Goal: Task Accomplishment & Management: Use online tool/utility

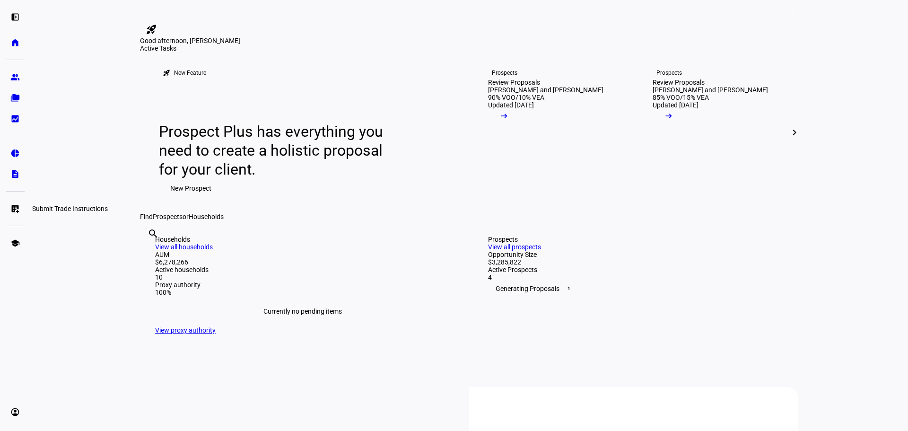
click at [14, 211] on eth-mat-symbol "list_alt_add" at bounding box center [14, 208] width 9 height 9
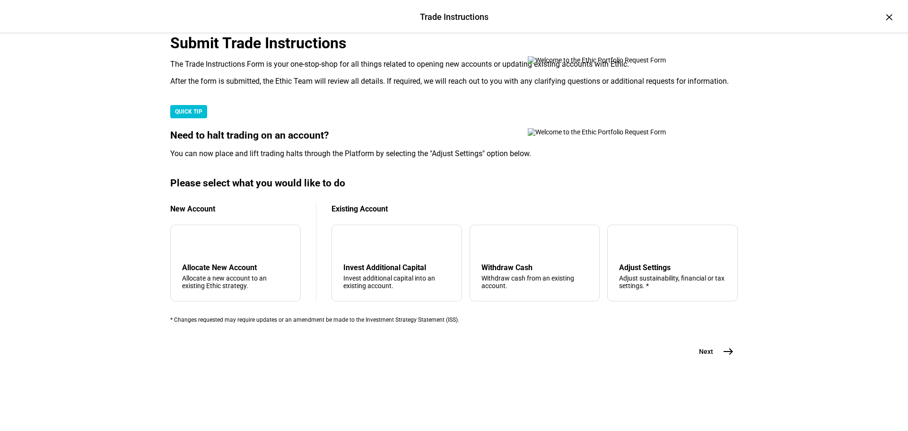
scroll to position [229, 0]
click at [517, 263] on div "Withdraw Cash" at bounding box center [534, 267] width 107 height 9
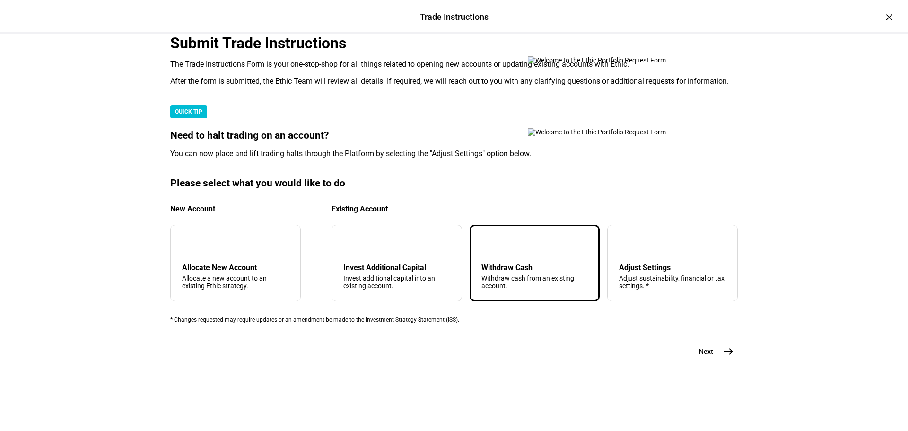
click at [724, 361] on span "east" at bounding box center [728, 351] width 19 height 19
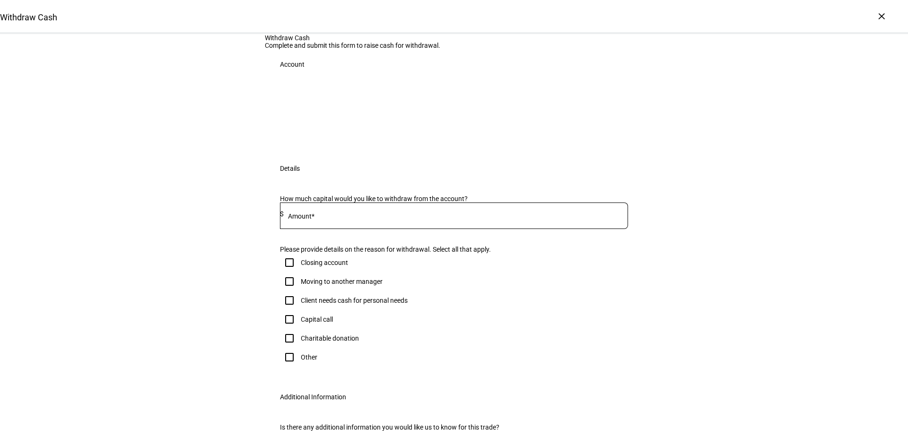
click at [413, 218] on input at bounding box center [456, 214] width 344 height 8
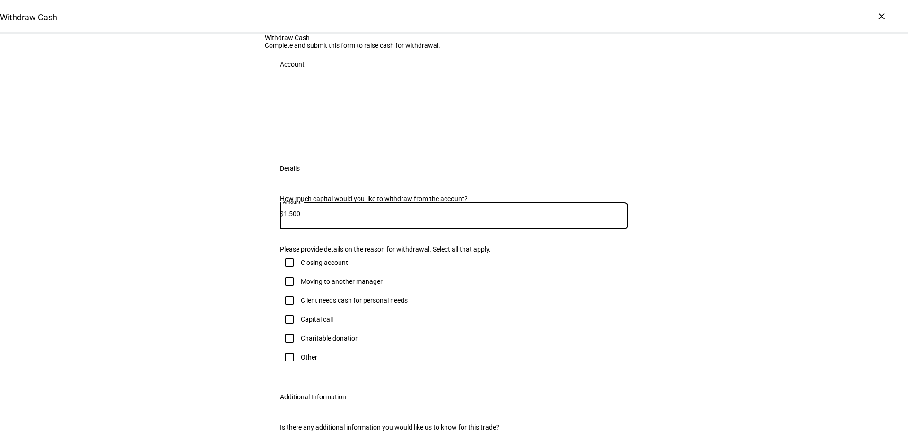
type input "1,500"
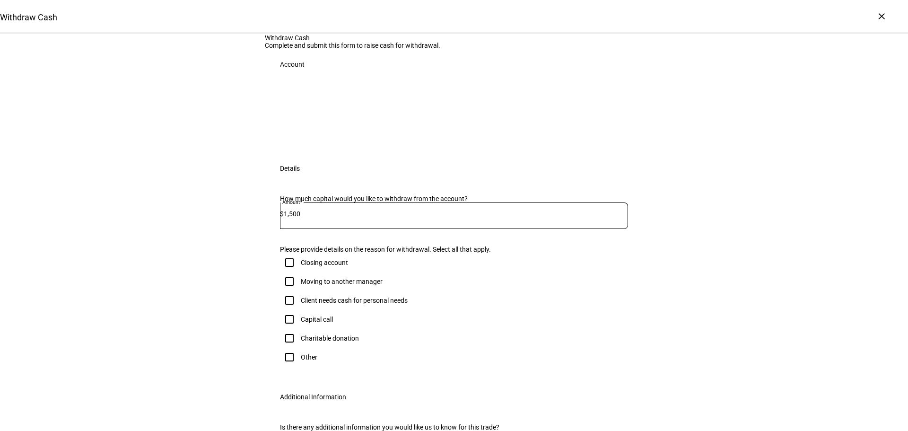
click at [758, 287] on div "Withdraw Cash Complete and submit this form to raise cash for withdrawal. Accou…" at bounding box center [454, 259] width 908 height 450
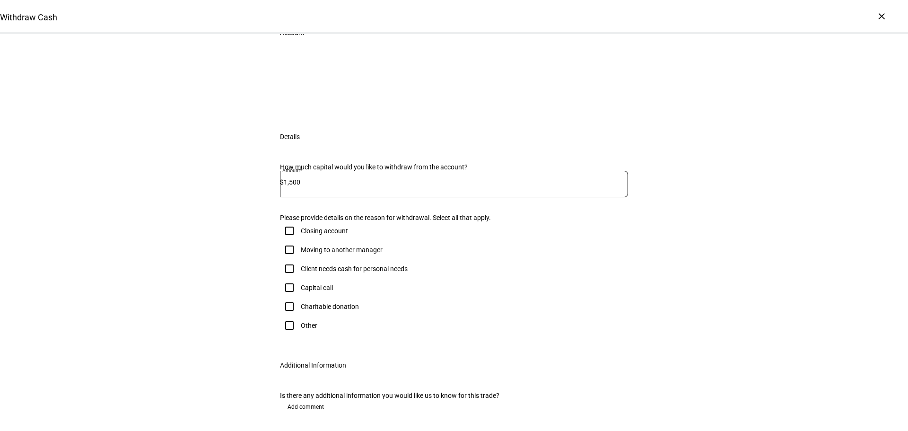
scroll to position [95, 0]
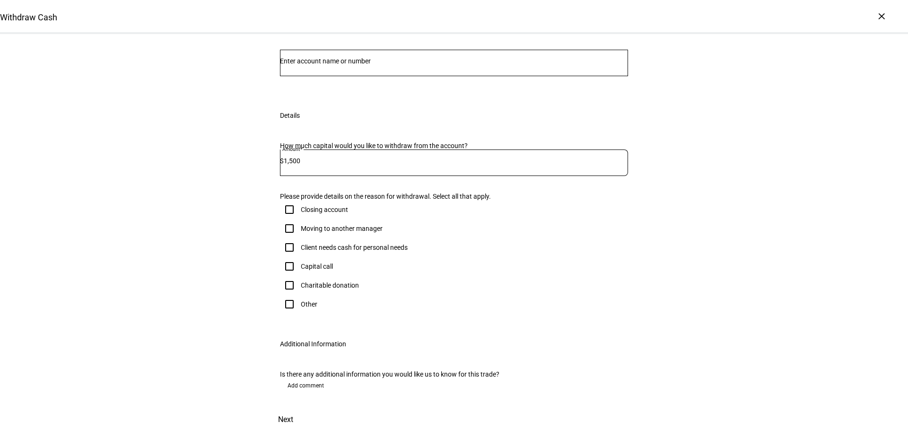
click at [289, 257] on input "Client needs cash for personal needs" at bounding box center [289, 247] width 19 height 19
checkbox input "true"
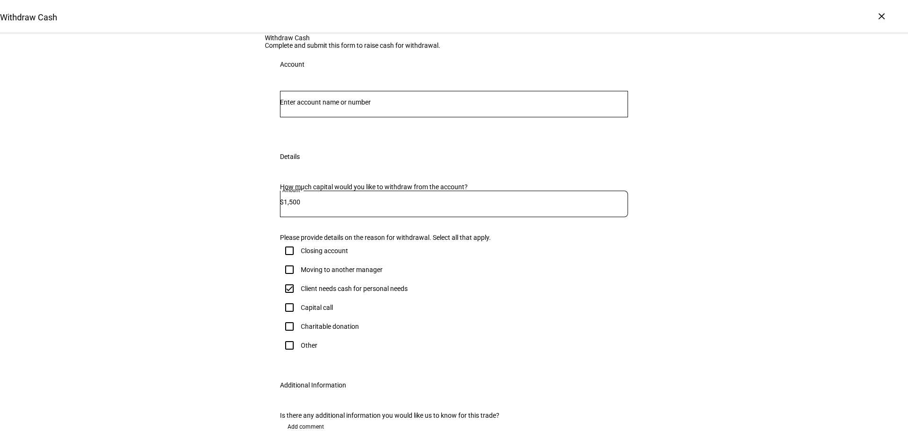
click at [370, 106] on input "Number" at bounding box center [454, 102] width 348 height 8
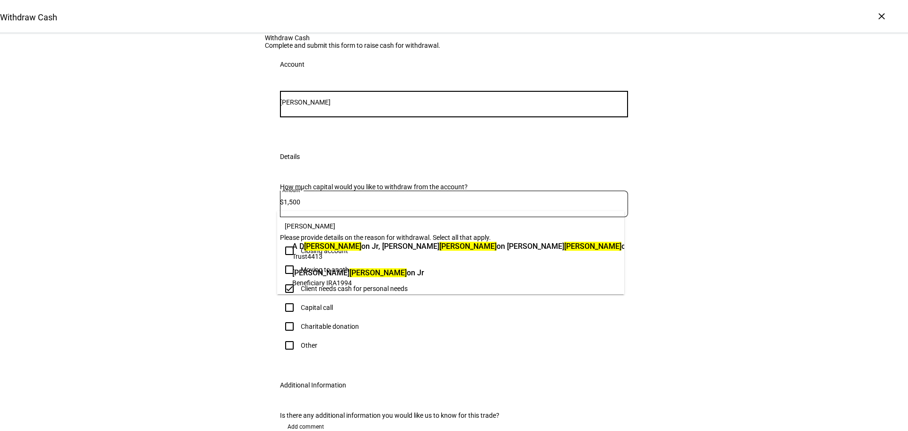
type input "[PERSON_NAME]"
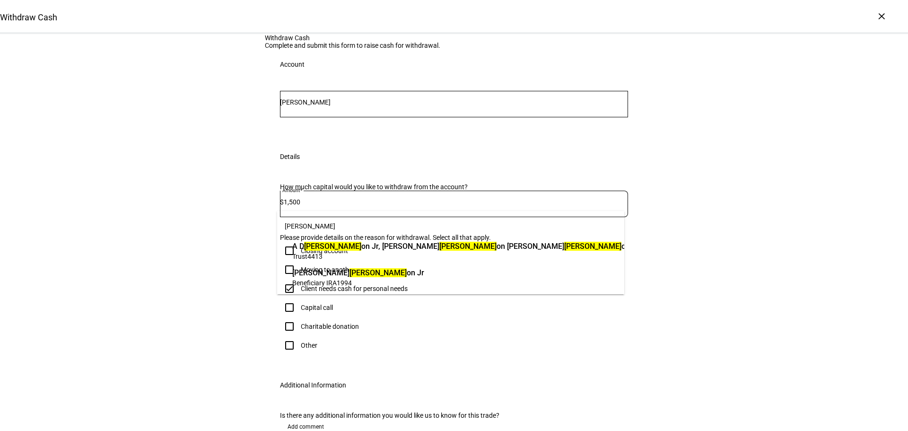
click at [347, 274] on span "[PERSON_NAME] on Jr" at bounding box center [358, 272] width 132 height 11
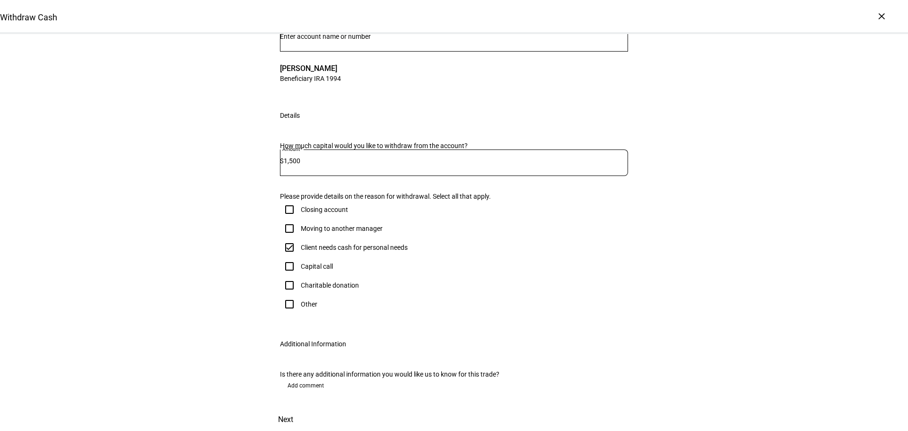
scroll to position [258, 0]
click at [306, 408] on span at bounding box center [286, 419] width 42 height 23
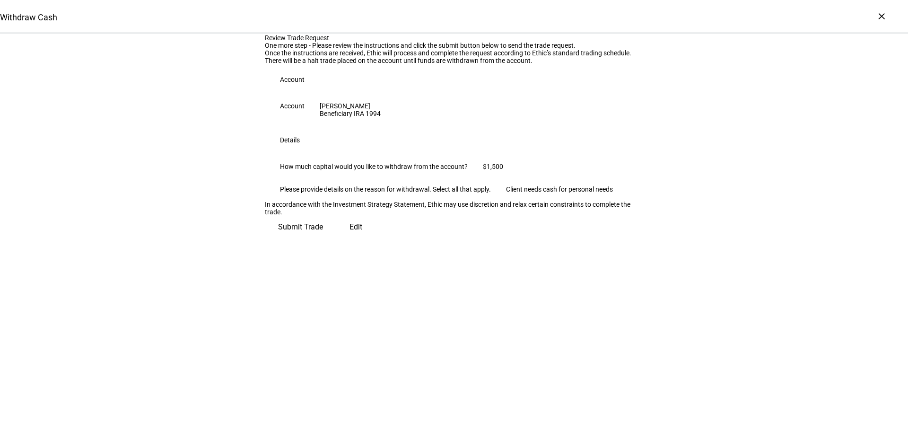
scroll to position [25, 0]
click at [323, 238] on span "Submit Trade" at bounding box center [300, 227] width 45 height 23
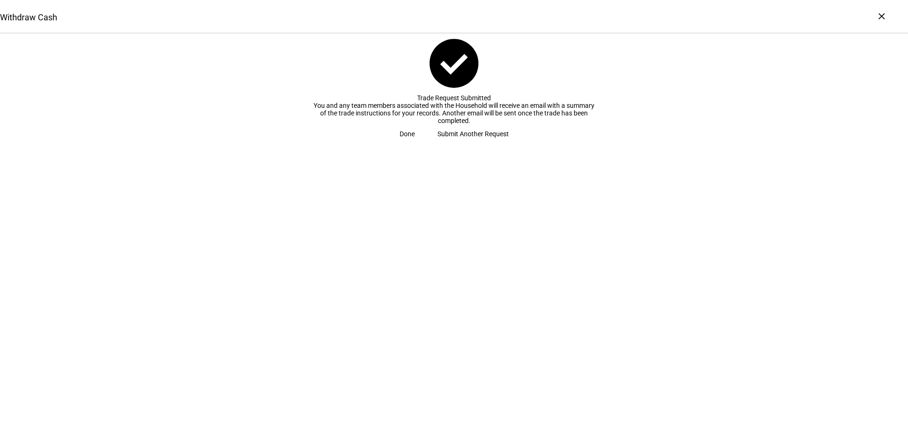
click at [415, 143] on span "Done" at bounding box center [407, 133] width 15 height 19
